Goal: Check status

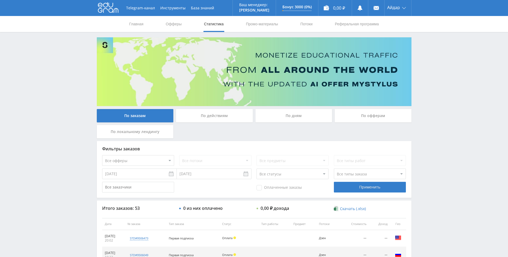
scroll to position [191, 0]
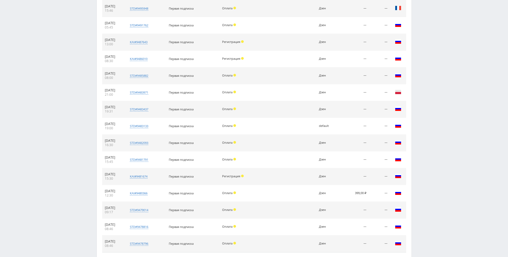
scroll to position [359, 0]
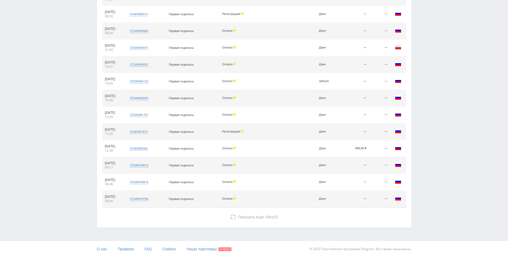
drag, startPoint x: 270, startPoint y: 126, endPoint x: 271, endPoint y: 192, distance: 66.4
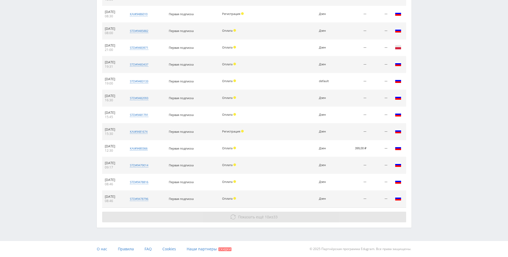
click at [261, 216] on span "Показать ещё" at bounding box center [251, 216] width 26 height 5
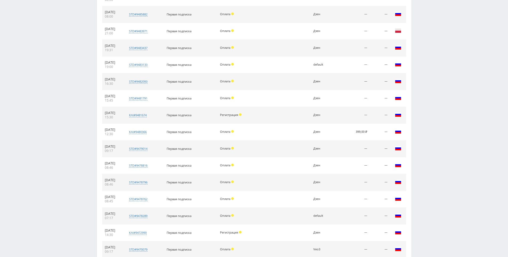
scroll to position [526, 0]
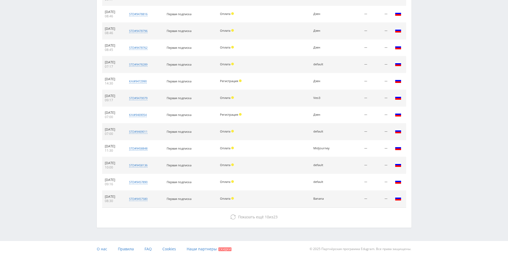
drag, startPoint x: 276, startPoint y: 134, endPoint x: 281, endPoint y: 233, distance: 99.3
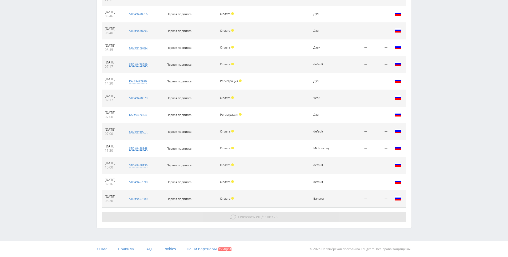
click at [271, 220] on button "Показать ещё 10 из 23" at bounding box center [254, 217] width 304 height 11
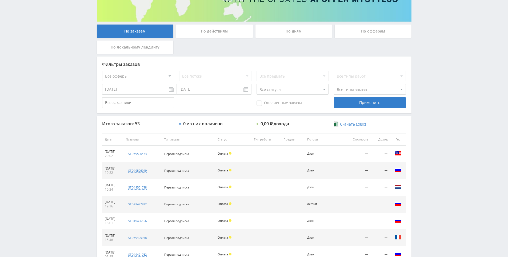
scroll to position [0, 0]
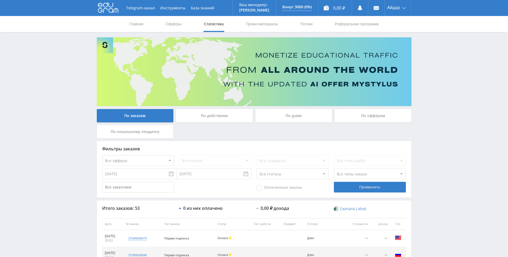
drag, startPoint x: 296, startPoint y: 125, endPoint x: 270, endPoint y: 65, distance: 65.3
